Goal: Answer question/provide support: Share knowledge or assist other users

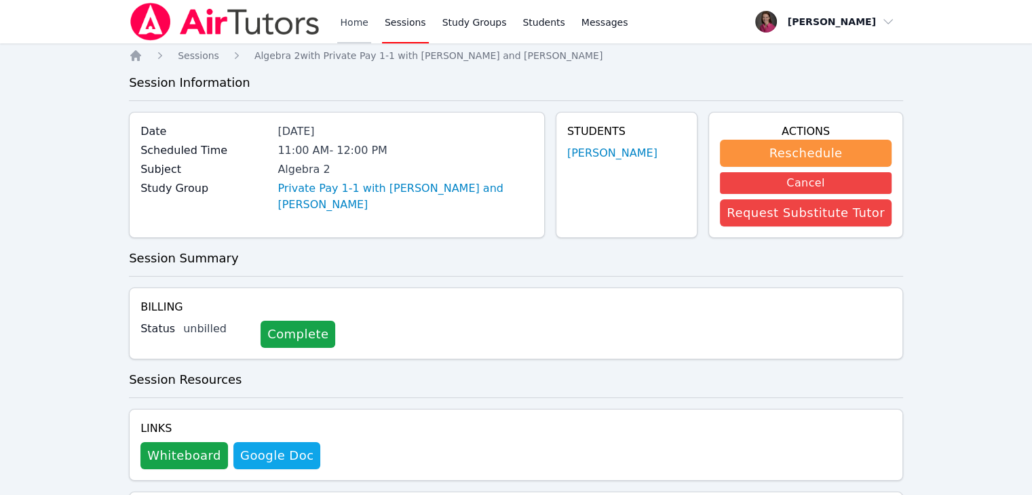
click at [354, 22] on link "Home" at bounding box center [353, 21] width 33 height 43
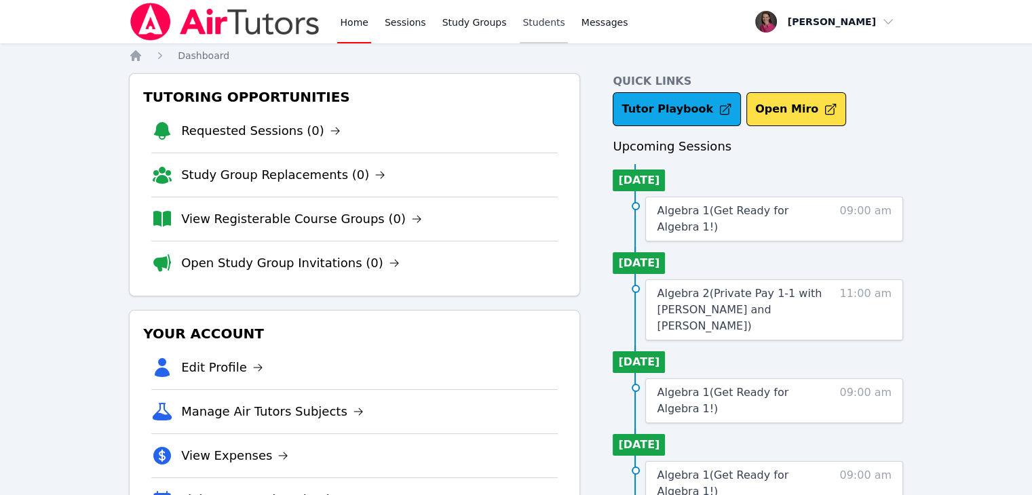
click at [520, 26] on link "Students" at bounding box center [544, 21] width 48 height 43
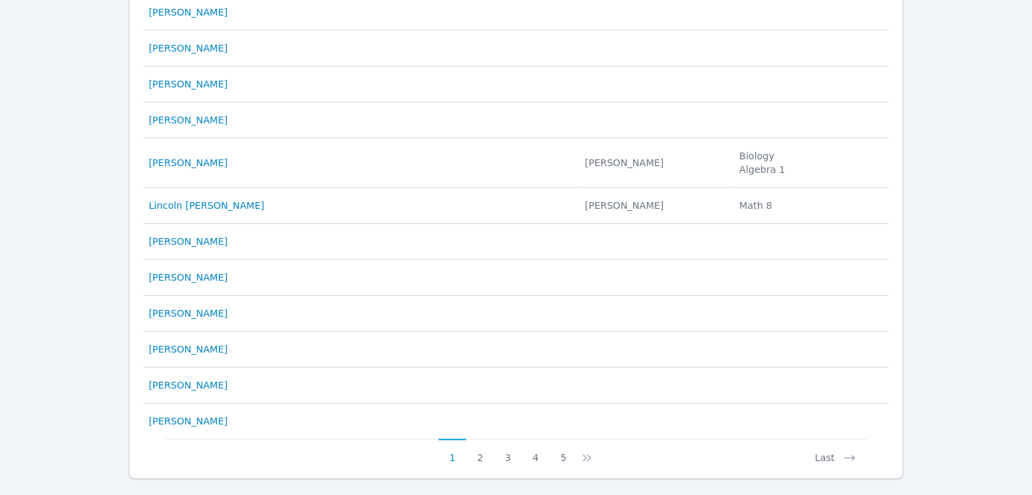
scroll to position [688, 0]
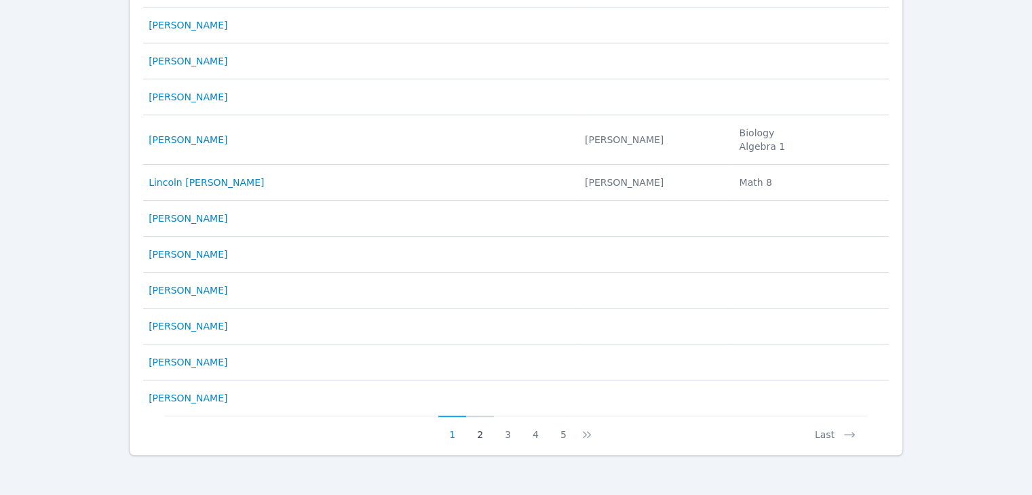
click at [480, 433] on button "2" at bounding box center [480, 429] width 28 height 26
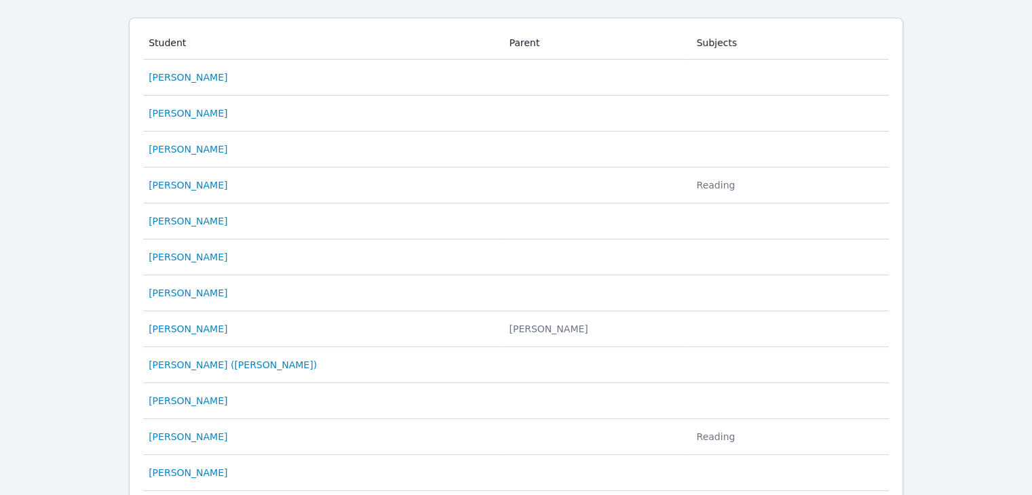
scroll to position [133, 0]
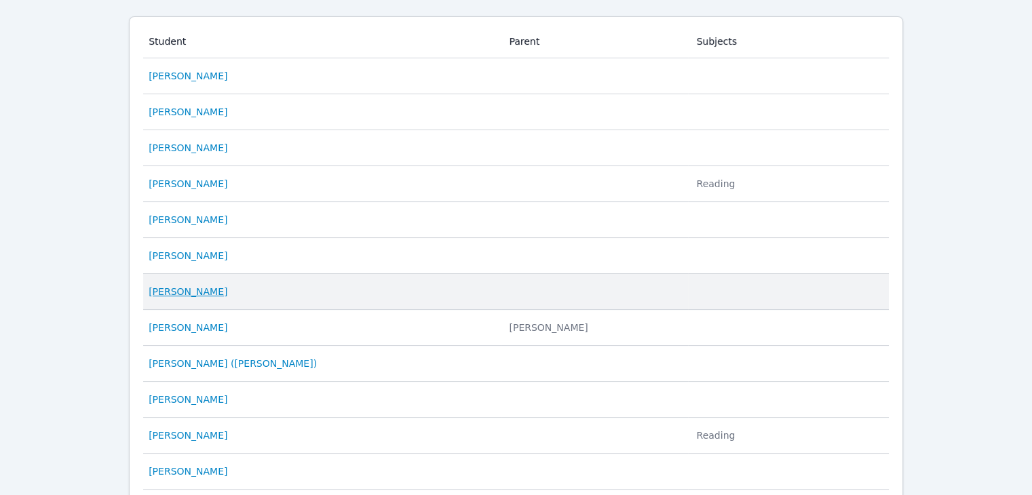
click at [227, 291] on link "[PERSON_NAME]" at bounding box center [188, 292] width 79 height 14
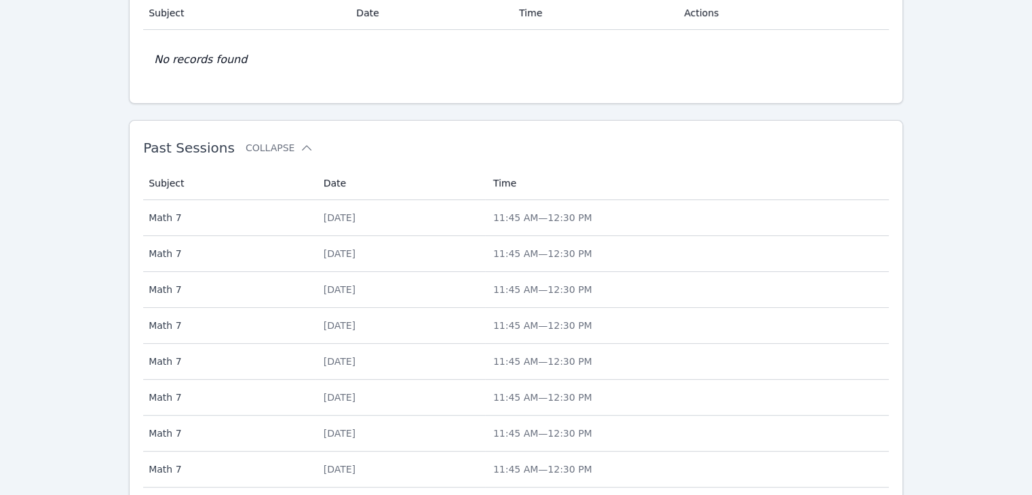
scroll to position [447, 0]
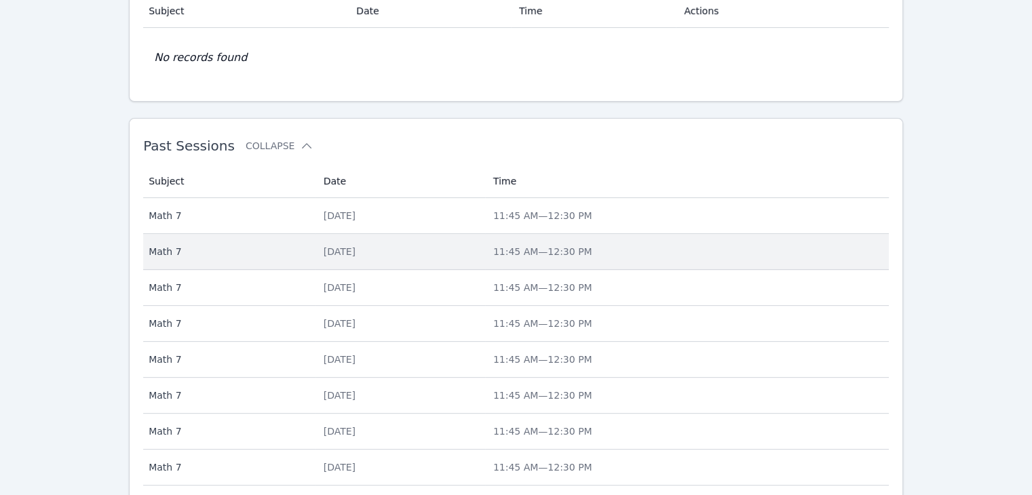
click at [350, 247] on div "[DATE]" at bounding box center [400, 252] width 153 height 14
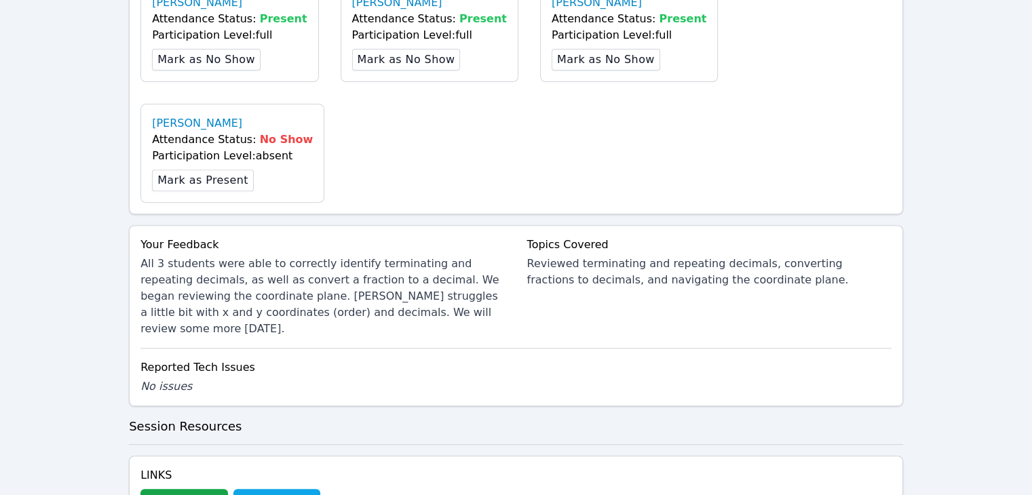
scroll to position [534, 0]
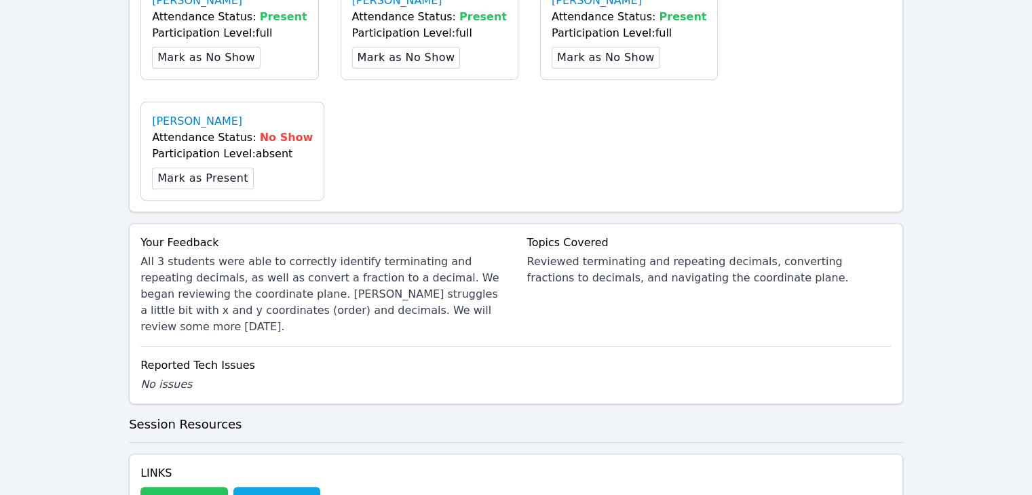
click at [157, 487] on button "Whiteboard" at bounding box center [185, 500] width 88 height 27
